Goal: Information Seeking & Learning: Learn about a topic

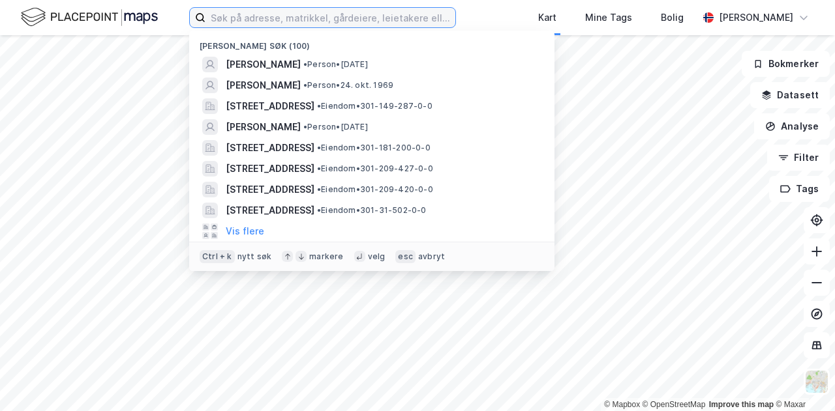
click at [321, 19] on input at bounding box center [330, 18] width 250 height 20
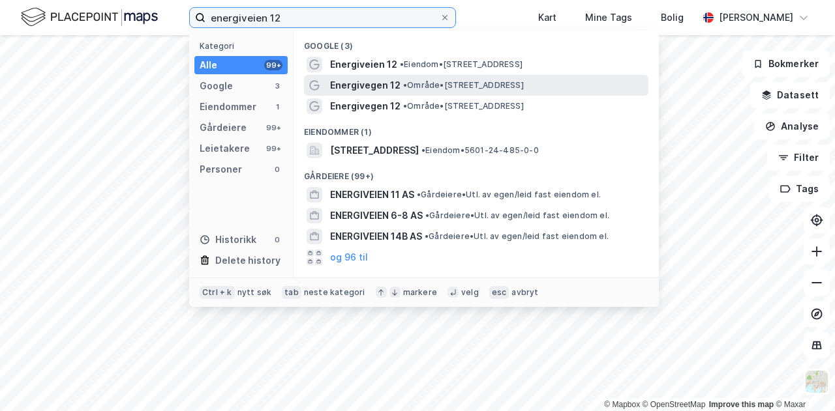
type input "energiveien 12"
click at [375, 83] on span "Energivegen 12" at bounding box center [365, 86] width 70 height 16
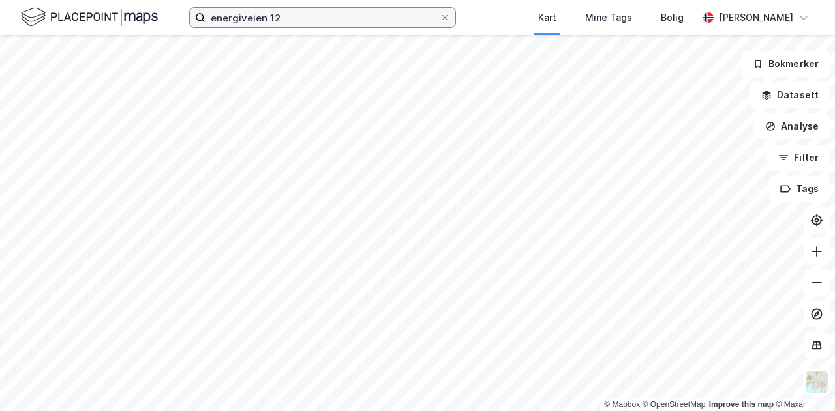
click at [312, 18] on input "energiveien 12" at bounding box center [322, 18] width 234 height 20
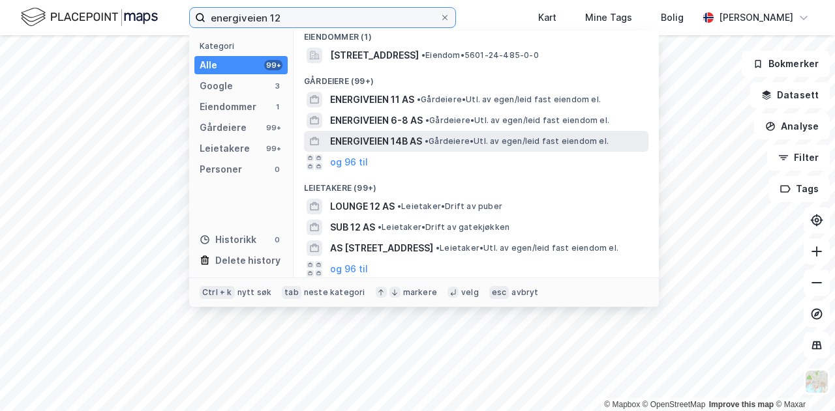
scroll to position [96, 0]
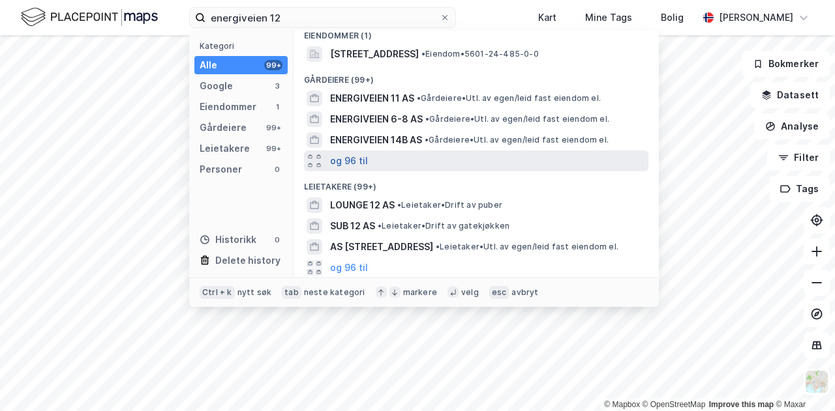
click at [348, 160] on button "og 96 til" at bounding box center [349, 161] width 38 height 16
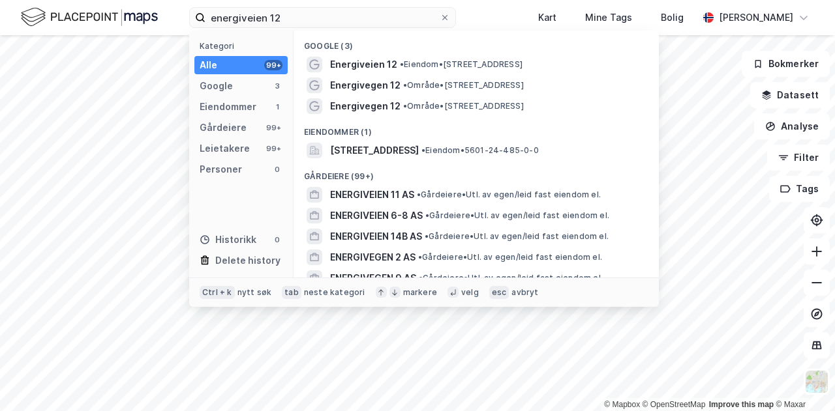
scroll to position [0, 0]
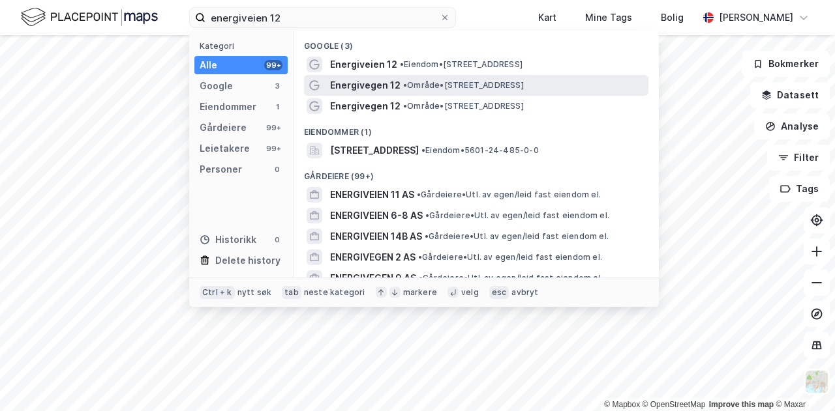
click at [376, 86] on span "Energivegen 12" at bounding box center [365, 86] width 70 height 16
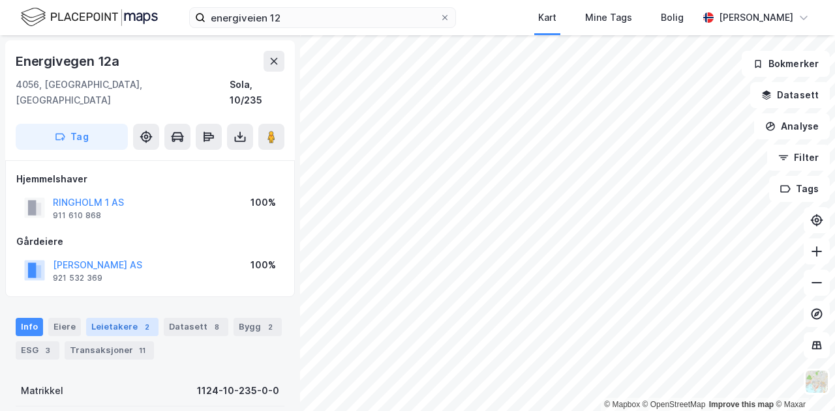
click at [117, 318] on div "Leietakere 2" at bounding box center [122, 327] width 72 height 18
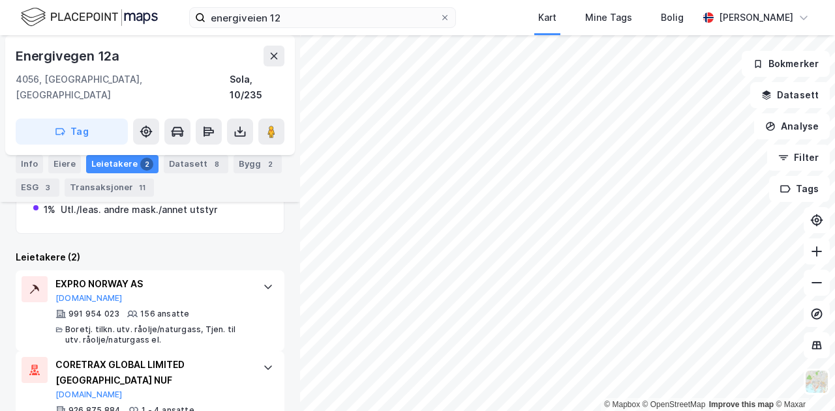
scroll to position [334, 0]
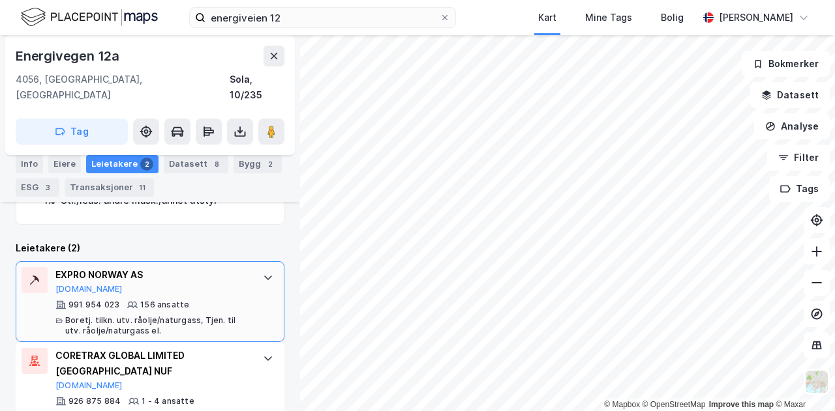
click at [263, 273] on icon at bounding box center [268, 278] width 10 height 10
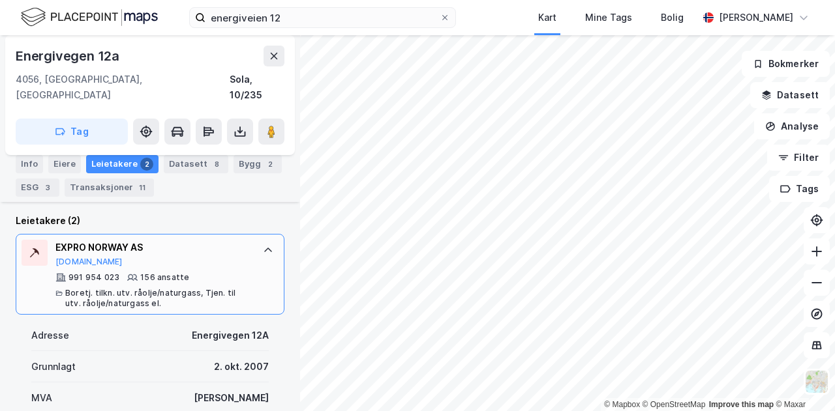
scroll to position [384, 0]
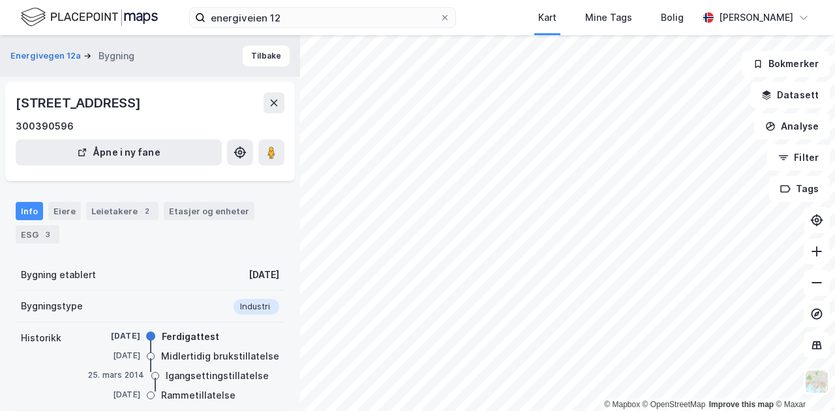
scroll to position [244, 0]
